Goal: Information Seeking & Learning: Learn about a topic

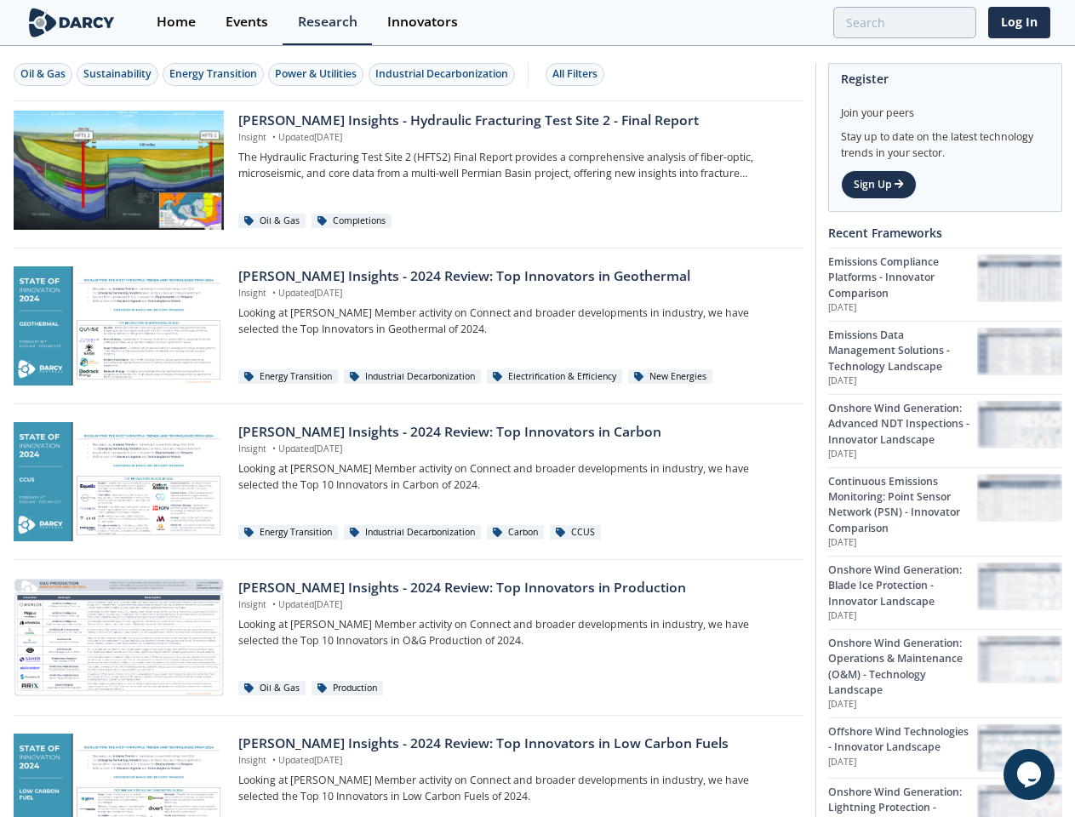
click at [43, 74] on div "Oil & Gas" at bounding box center [42, 73] width 45 height 15
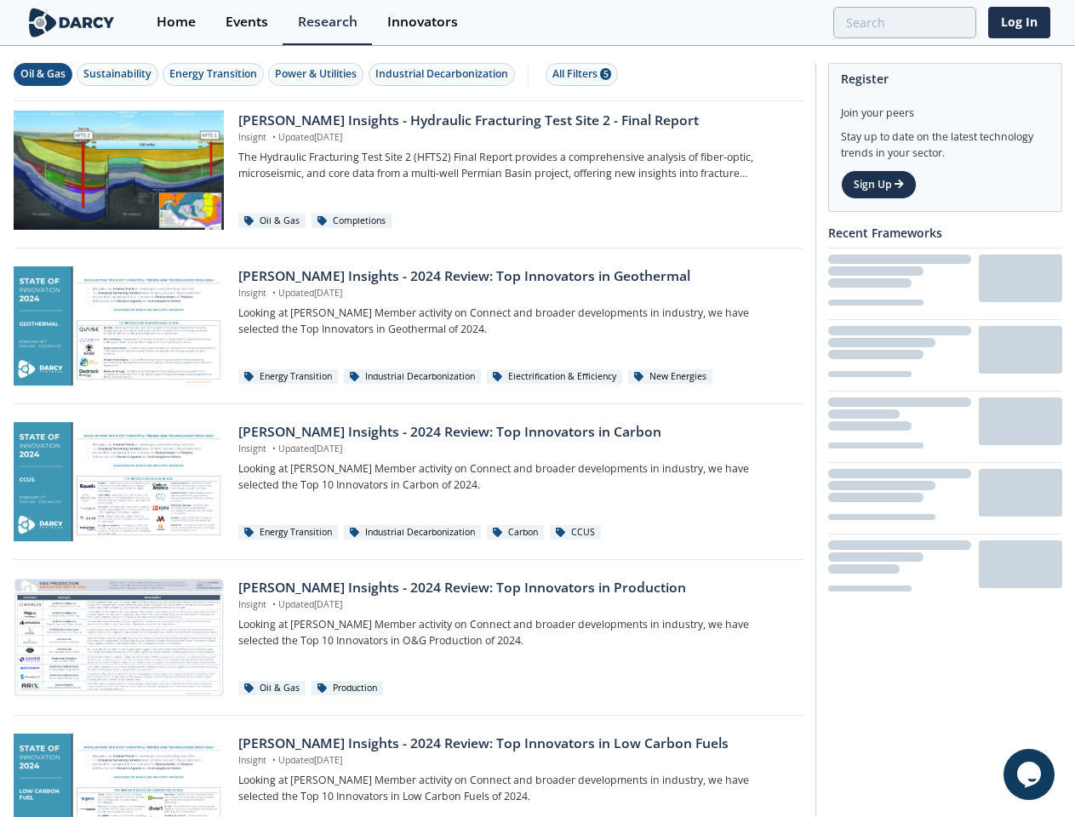
click at [118, 74] on div "Sustainability" at bounding box center [117, 73] width 68 height 15
click at [214, 74] on div "Energy Transition" at bounding box center [213, 73] width 88 height 15
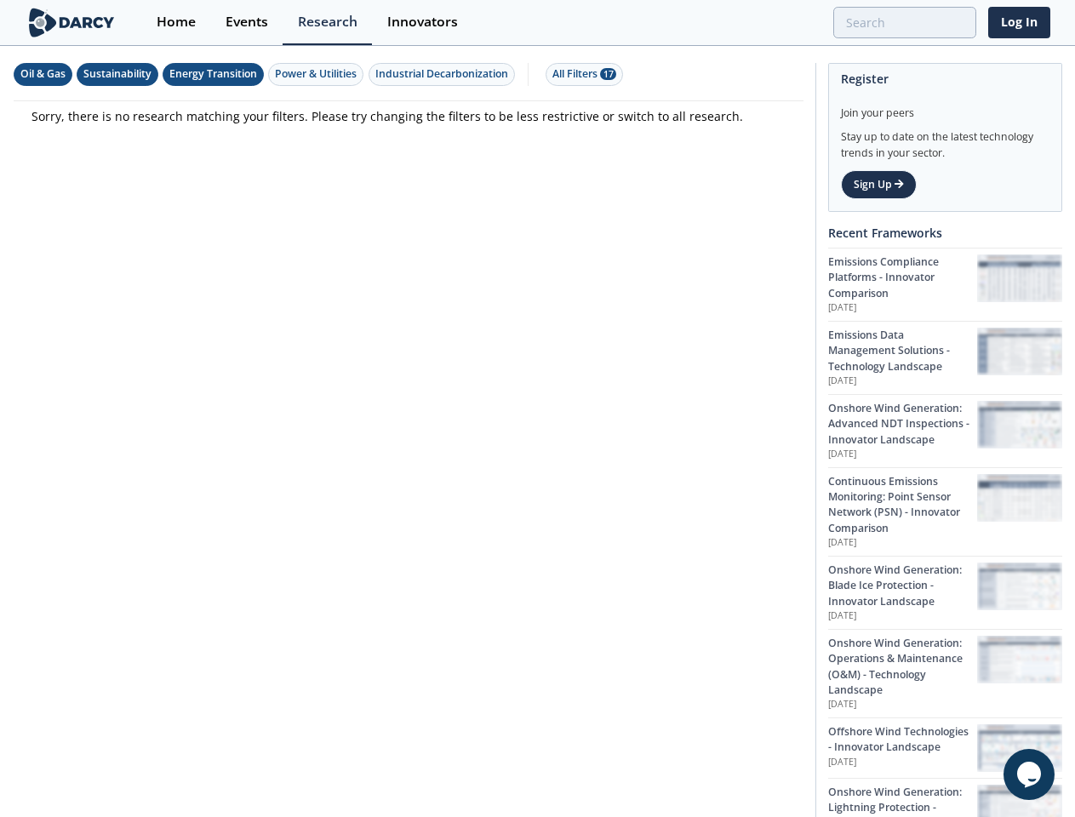
click at [318, 74] on div "Power & Utilities" at bounding box center [316, 73] width 82 height 15
click at [444, 74] on div "Industrial Decarbonization" at bounding box center [441, 73] width 133 height 15
